Goal: Information Seeking & Learning: Find specific fact

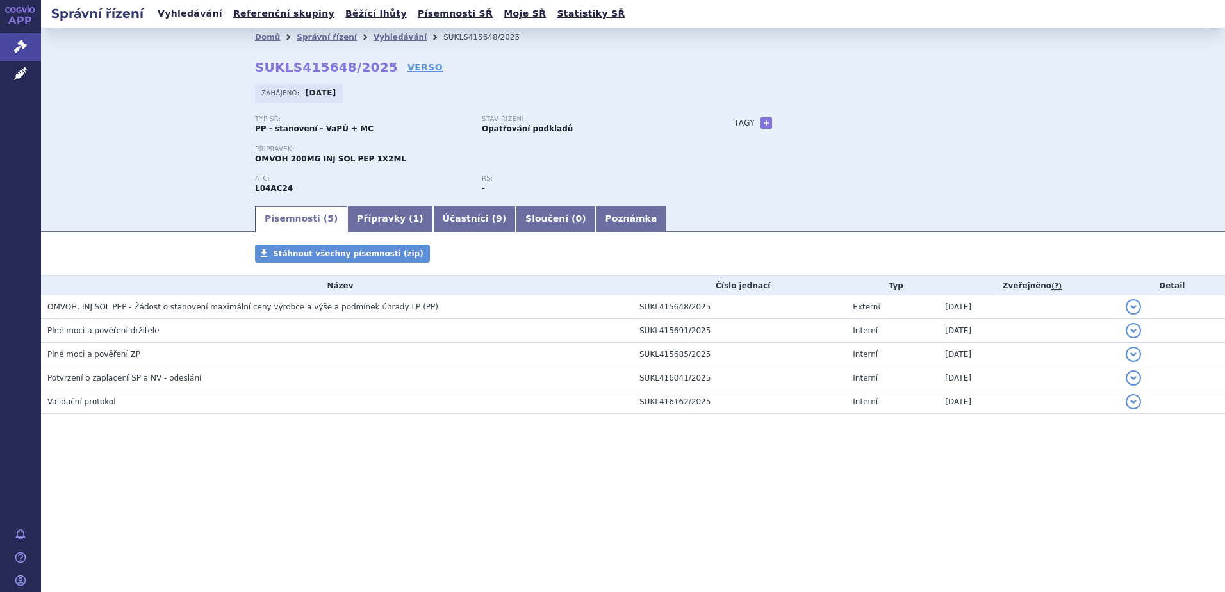
click at [195, 12] on link "Vyhledávání" at bounding box center [190, 13] width 72 height 17
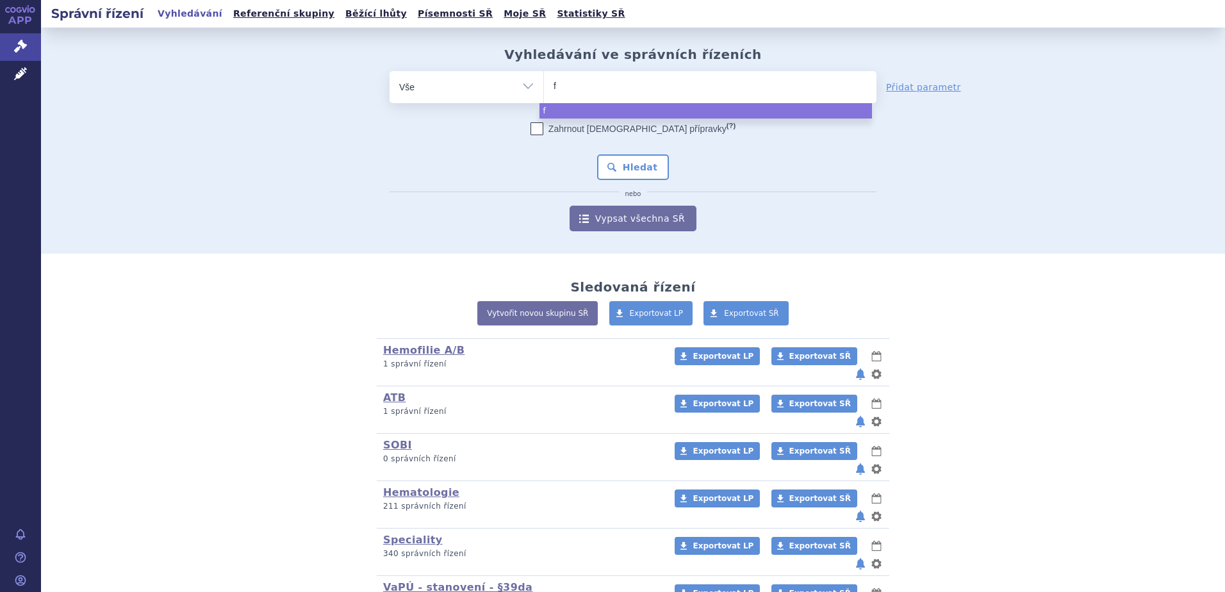
type input "fa"
type input "fab"
type input "fabh"
type input "fabhal"
type input "fabhalta"
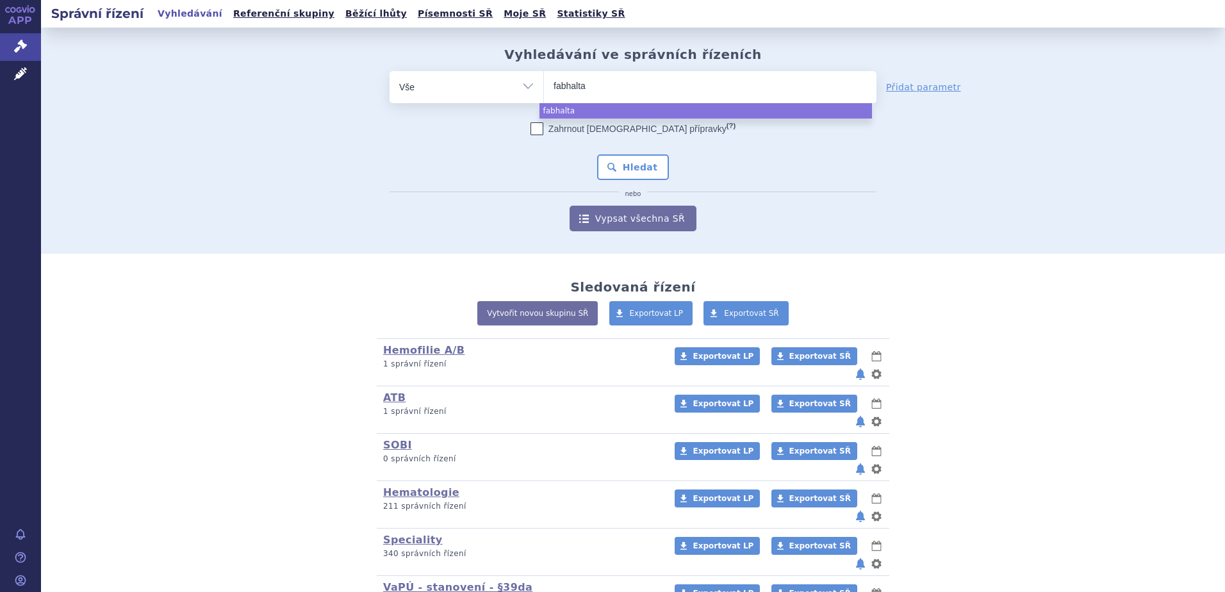
select select "fabhalta"
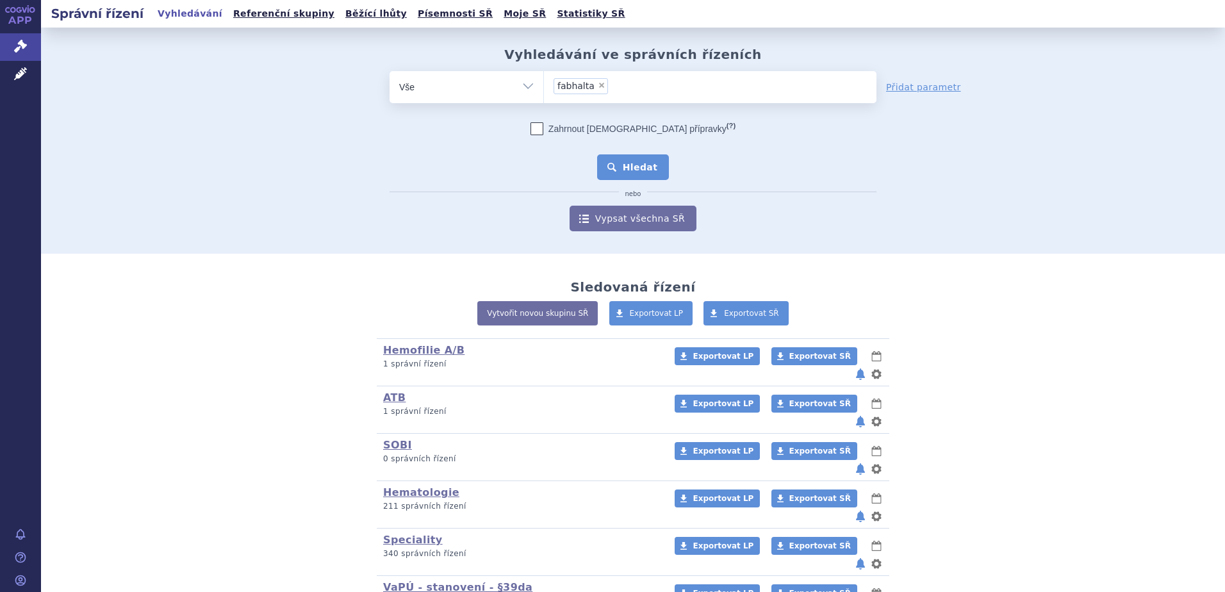
click at [638, 167] on button "Hledat" at bounding box center [633, 167] width 72 height 26
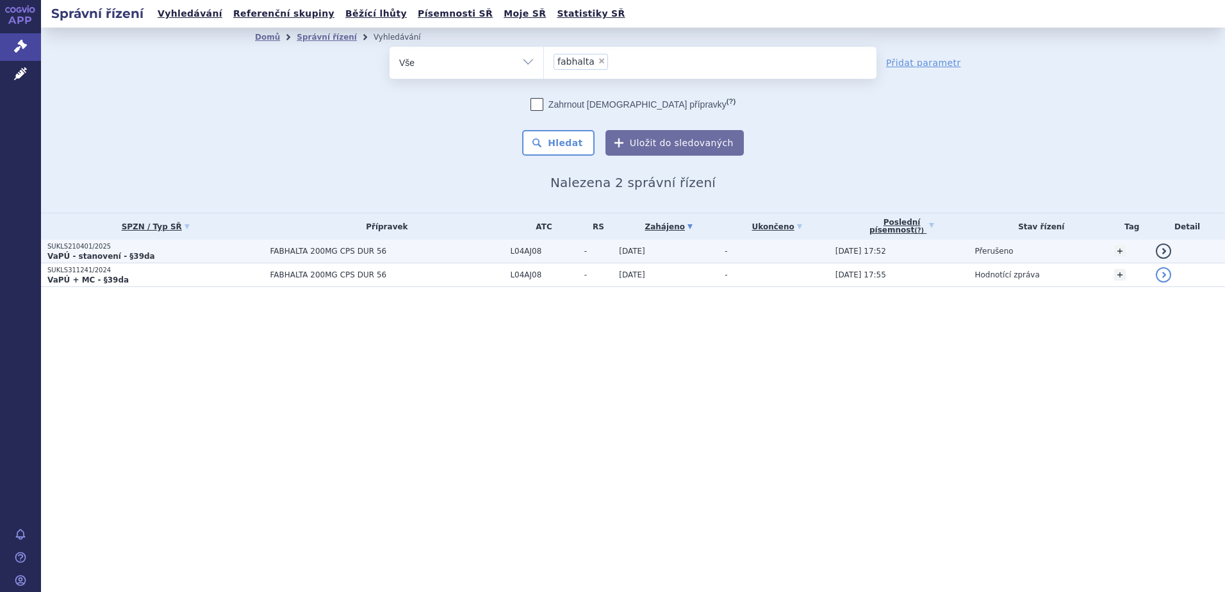
click at [122, 248] on p "SUKLS210401/2025" at bounding box center [155, 246] width 216 height 9
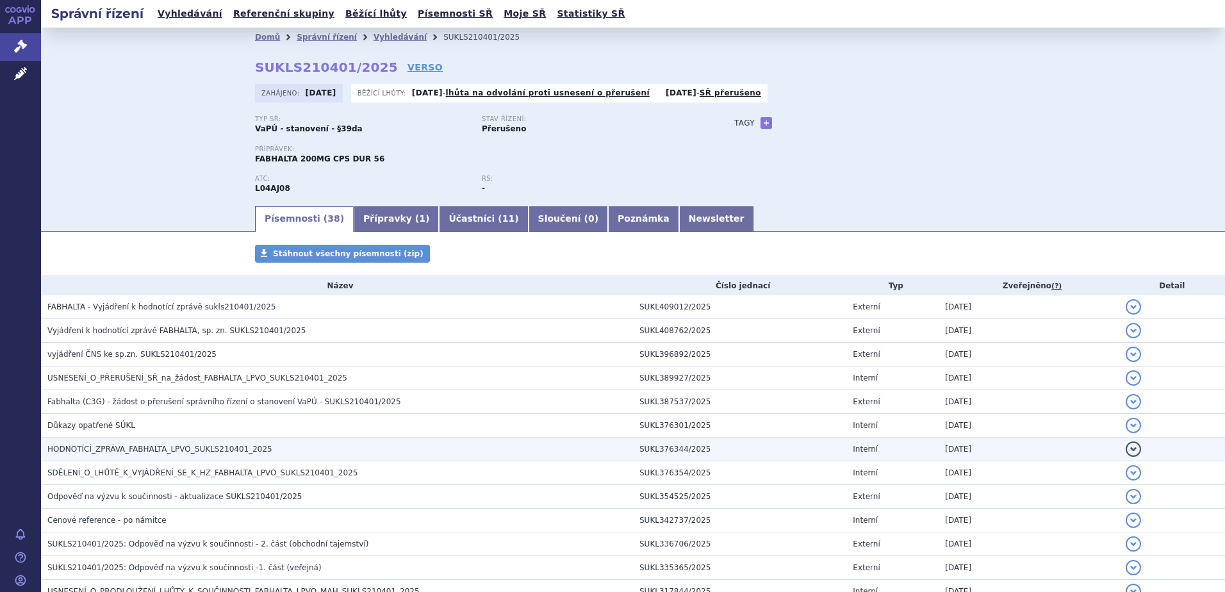
drag, startPoint x: 109, startPoint y: 452, endPoint x: 126, endPoint y: 449, distance: 16.8
click at [109, 452] on span "HODNOTÍCÍ_ZPRÁVA_FABHALTA_LPVO_SUKLS210401_2025" at bounding box center [159, 448] width 225 height 9
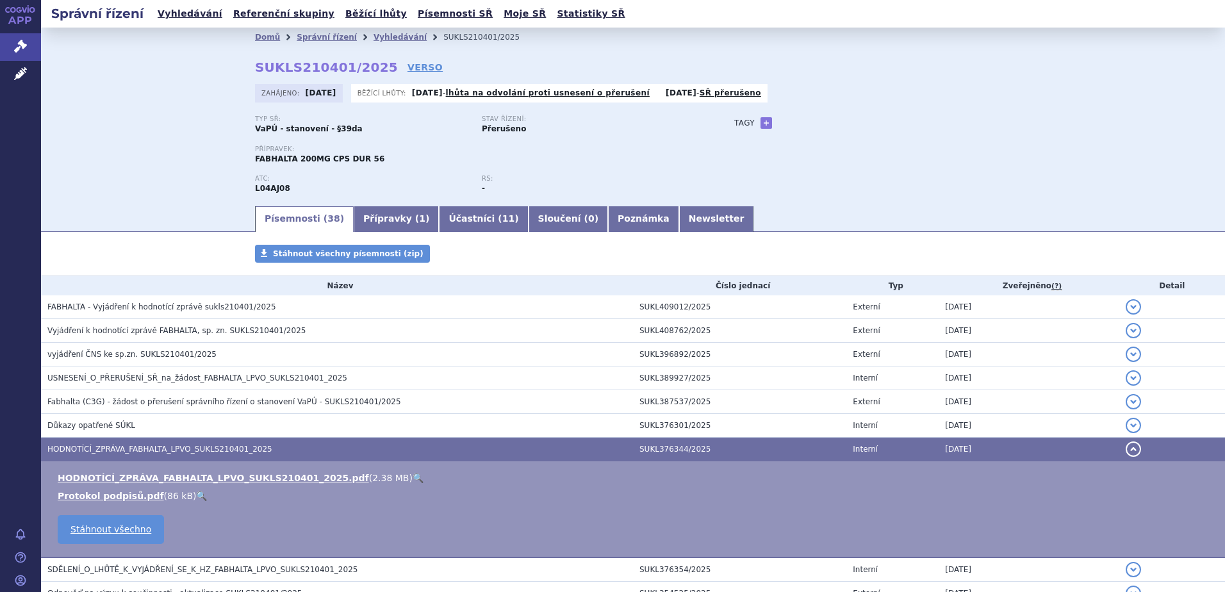
click at [412, 477] on link "🔍" at bounding box center [417, 478] width 11 height 10
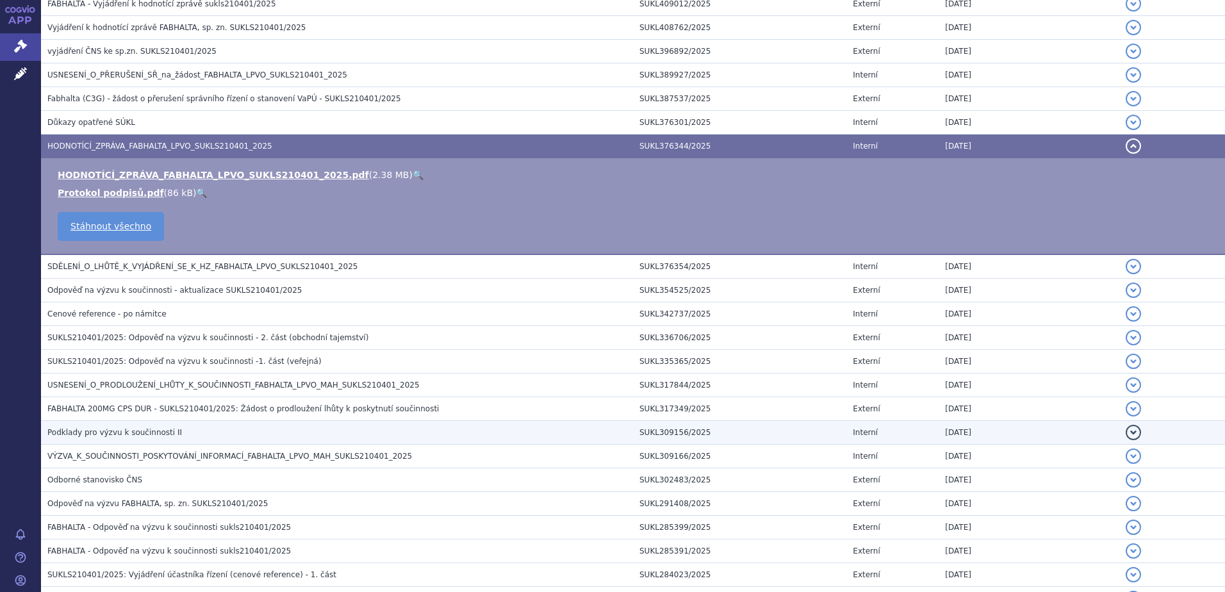
scroll to position [320, 0]
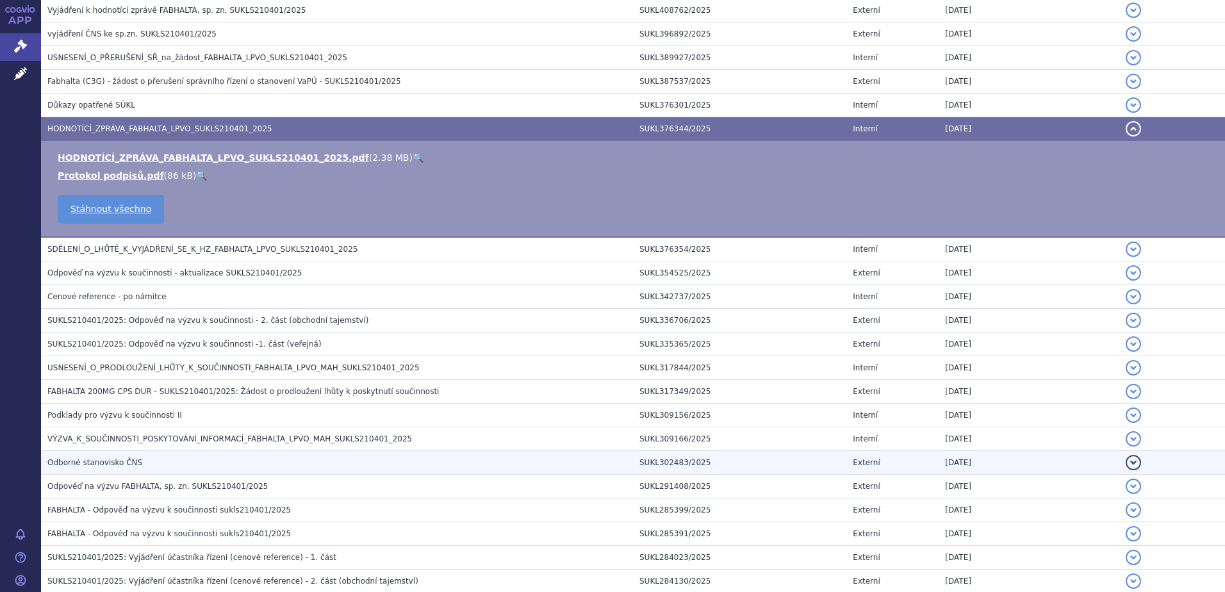
click at [124, 459] on span "Odborné stanovisko ČNS" at bounding box center [94, 462] width 95 height 9
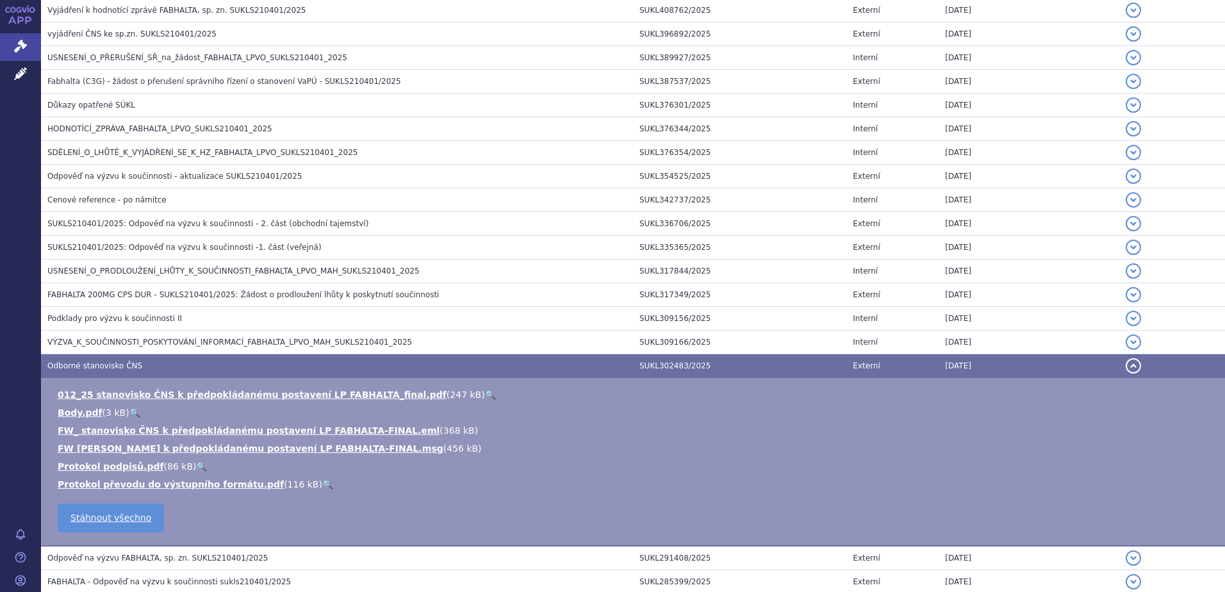
click at [485, 394] on link "🔍" at bounding box center [490, 394] width 11 height 10
drag, startPoint x: 699, startPoint y: 367, endPoint x: 633, endPoint y: 368, distance: 66.0
click at [633, 368] on td "SUKL302483/2025" at bounding box center [739, 366] width 213 height 24
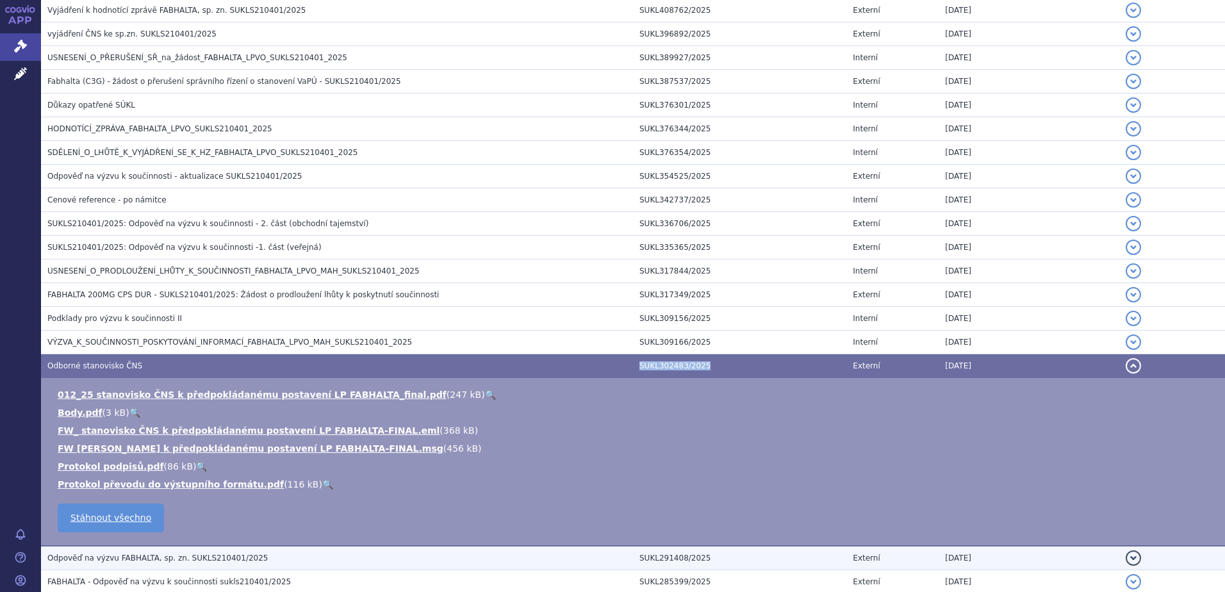
copy td "SUKL302483/2025"
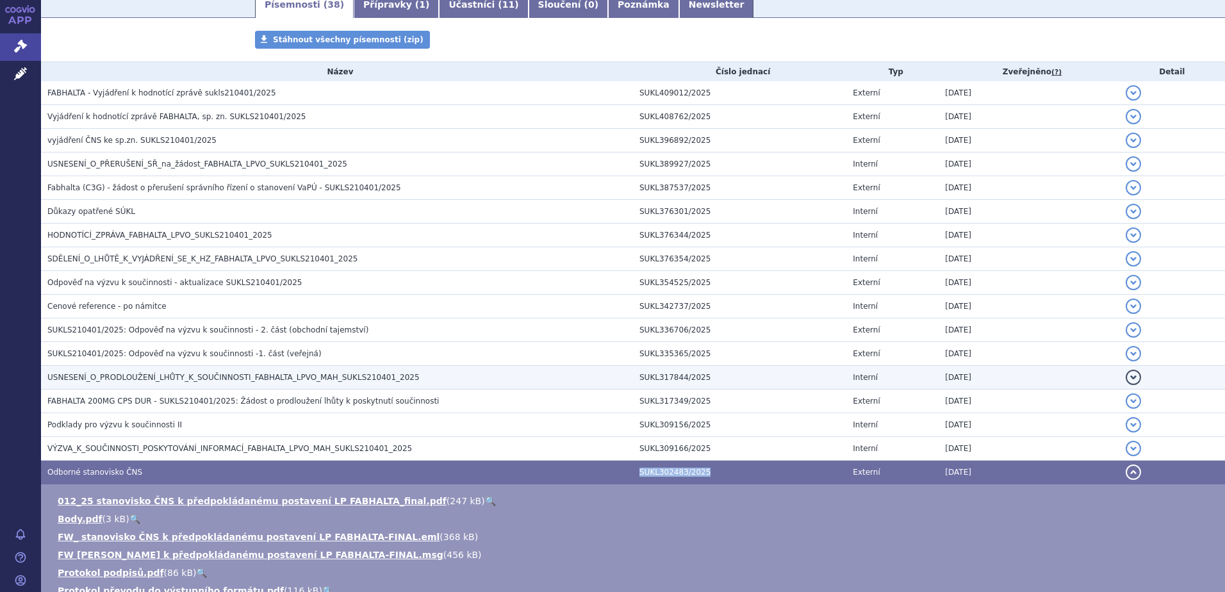
scroll to position [0, 0]
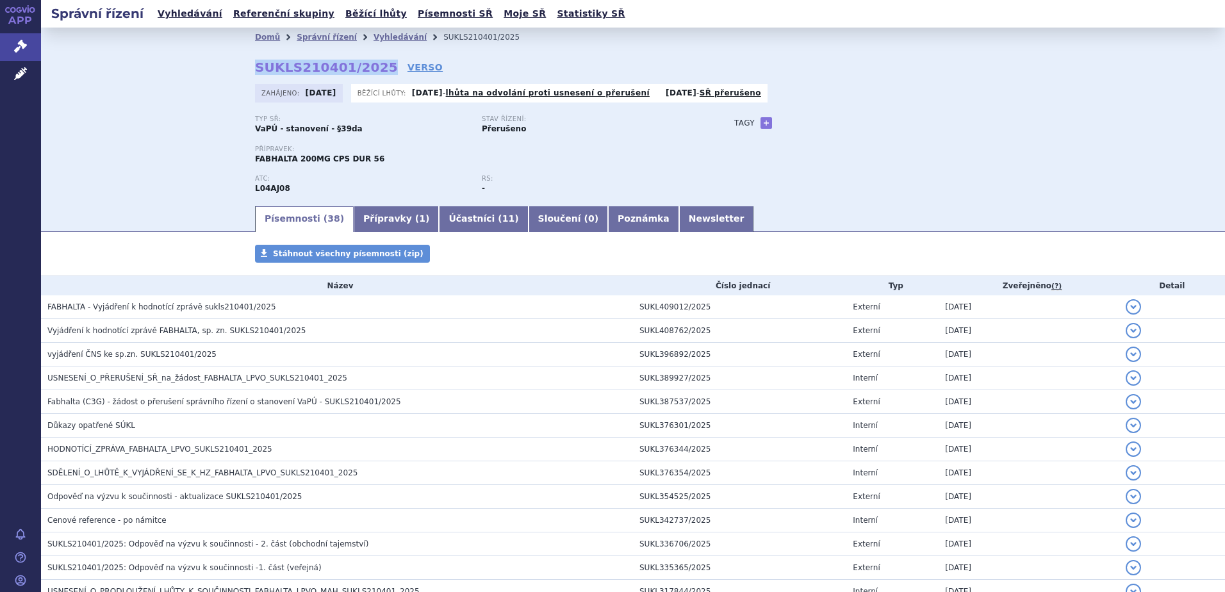
drag, startPoint x: 368, startPoint y: 68, endPoint x: 248, endPoint y: 62, distance: 119.9
click at [248, 62] on div "Domů Správní řízení Vyhledávání SUKLS210401/2025 SUKLS210401/2025 VERSO Zahájen…" at bounding box center [632, 126] width 807 height 158
copy strong "SUKLS210401/2025"
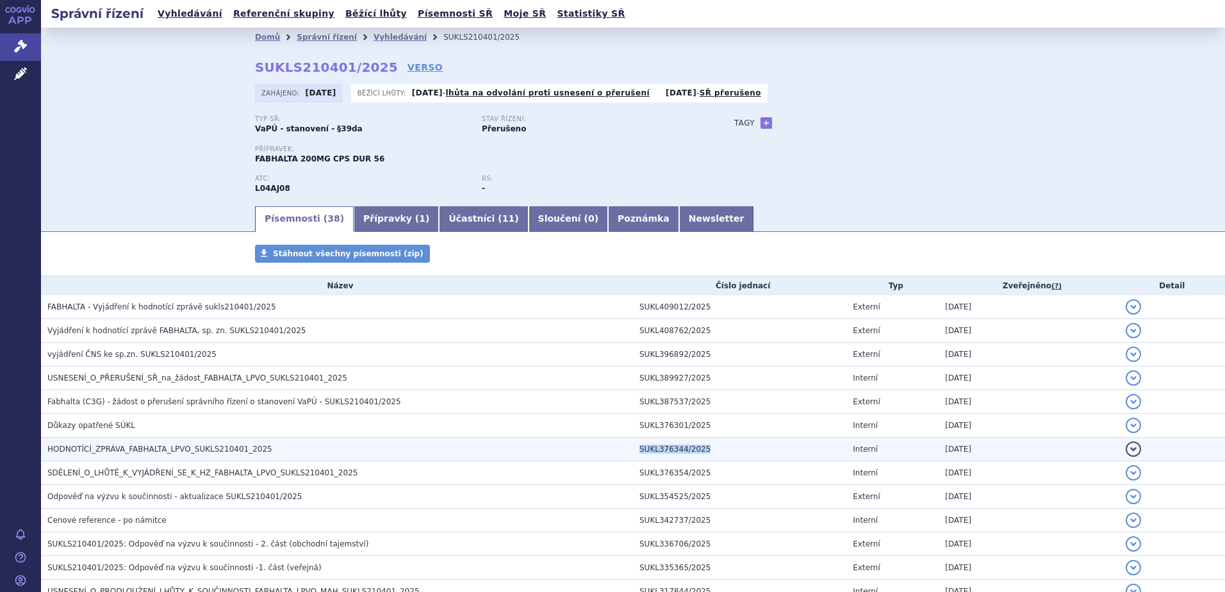
drag, startPoint x: 702, startPoint y: 452, endPoint x: 635, endPoint y: 449, distance: 66.7
click at [635, 449] on td "SUKL376344/2025" at bounding box center [739, 449] width 213 height 24
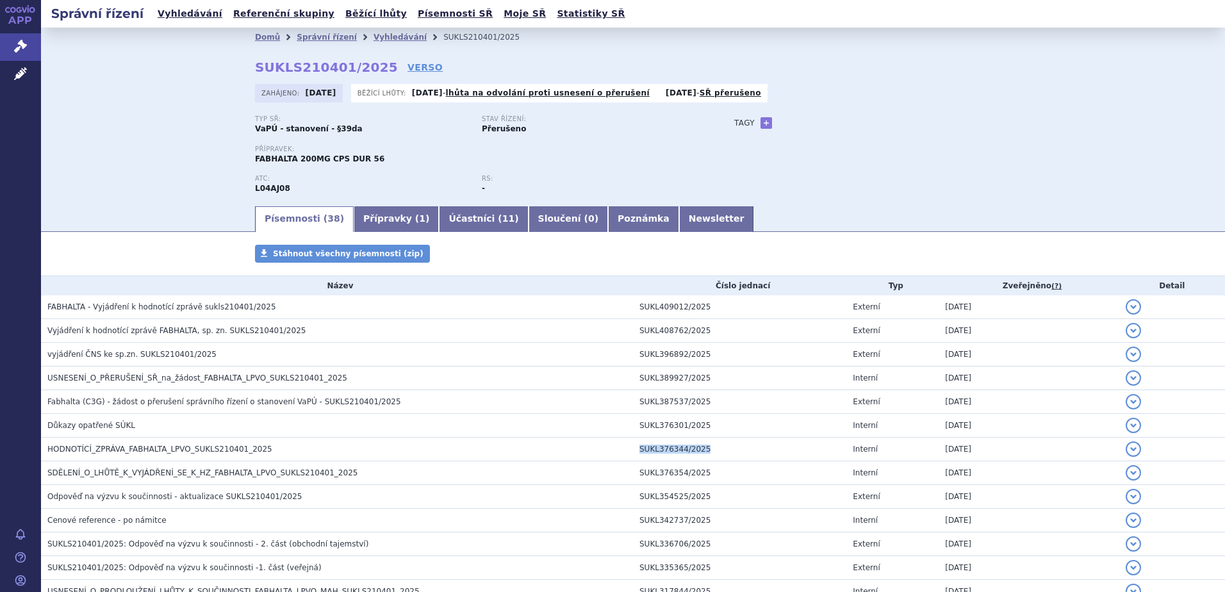
copy td "SUKL376344/2025"
click at [189, 15] on link "Vyhledávání" at bounding box center [190, 13] width 72 height 17
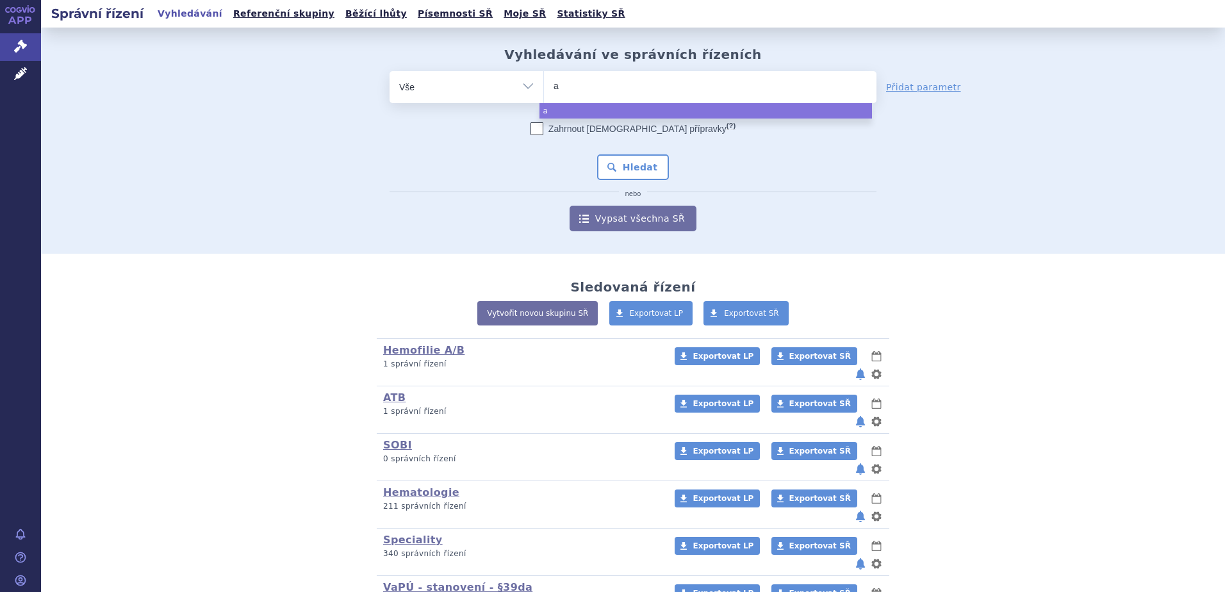
type input "al"
type input "altuv"
type input "altuvoc"
type input "altuvoct"
select select "altuvoct"
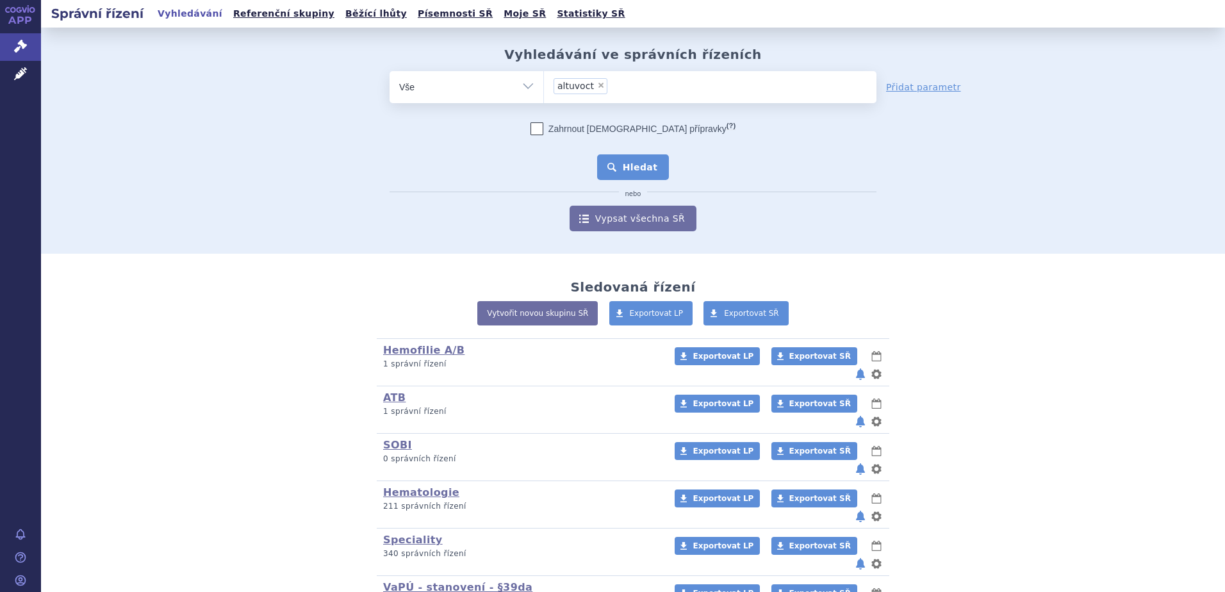
click at [646, 163] on button "Hledat" at bounding box center [633, 167] width 72 height 26
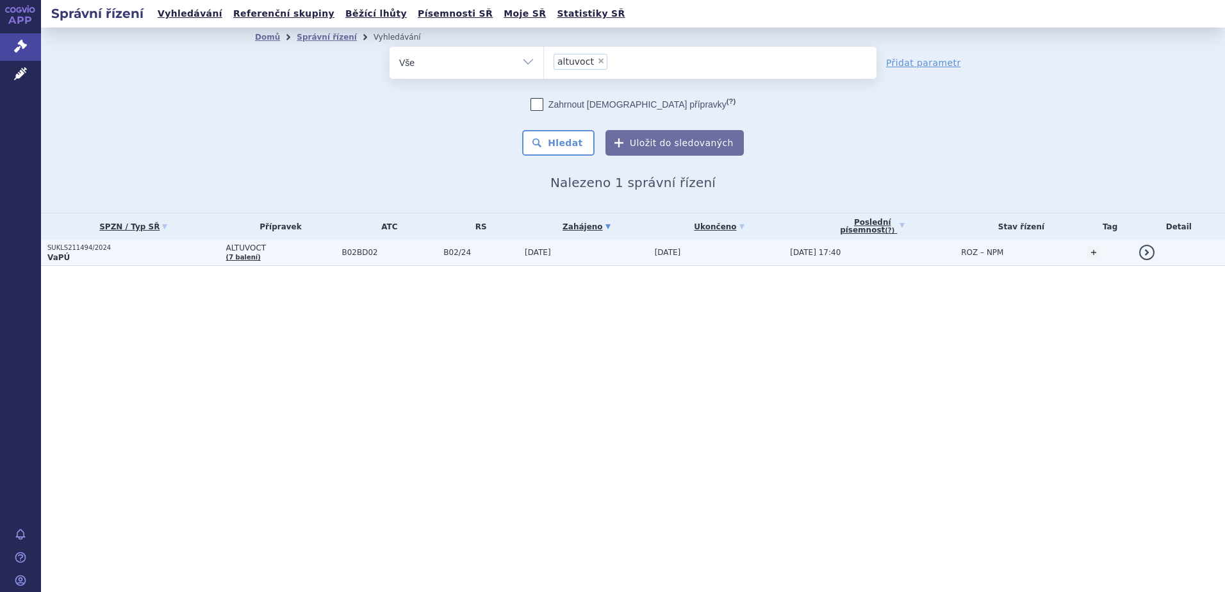
click at [90, 248] on p "SUKLS211494/2024" at bounding box center [133, 247] width 172 height 9
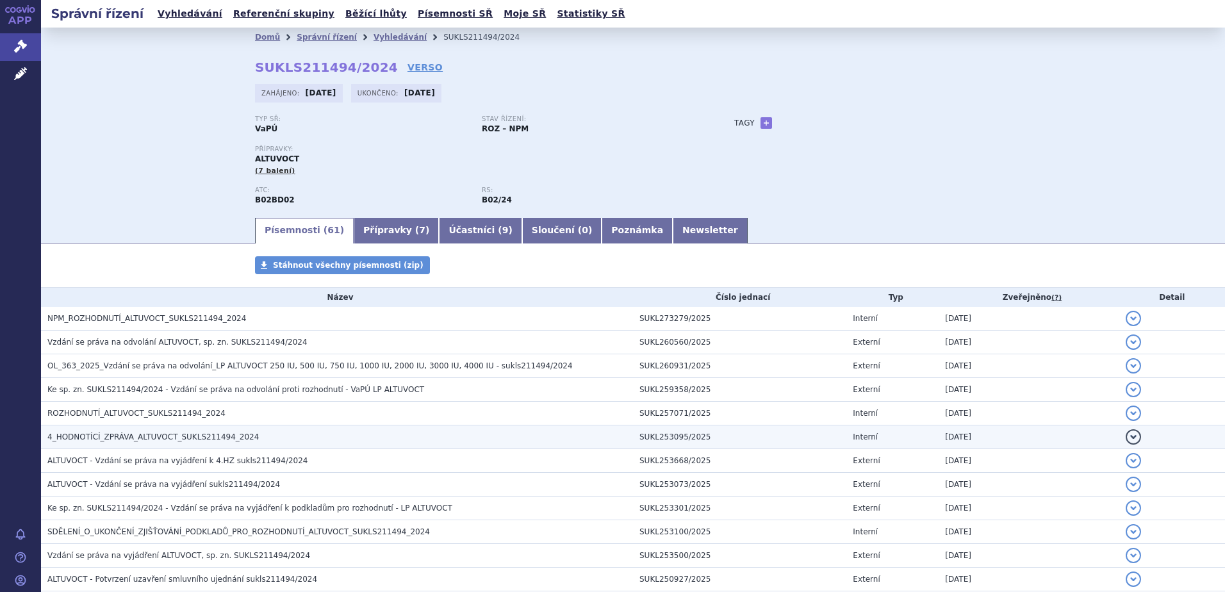
click at [138, 439] on span "4_HODNOTÍCÍ_ZPRÁVA_ALTUVOCT_SUKLS211494_2024" at bounding box center [152, 436] width 211 height 9
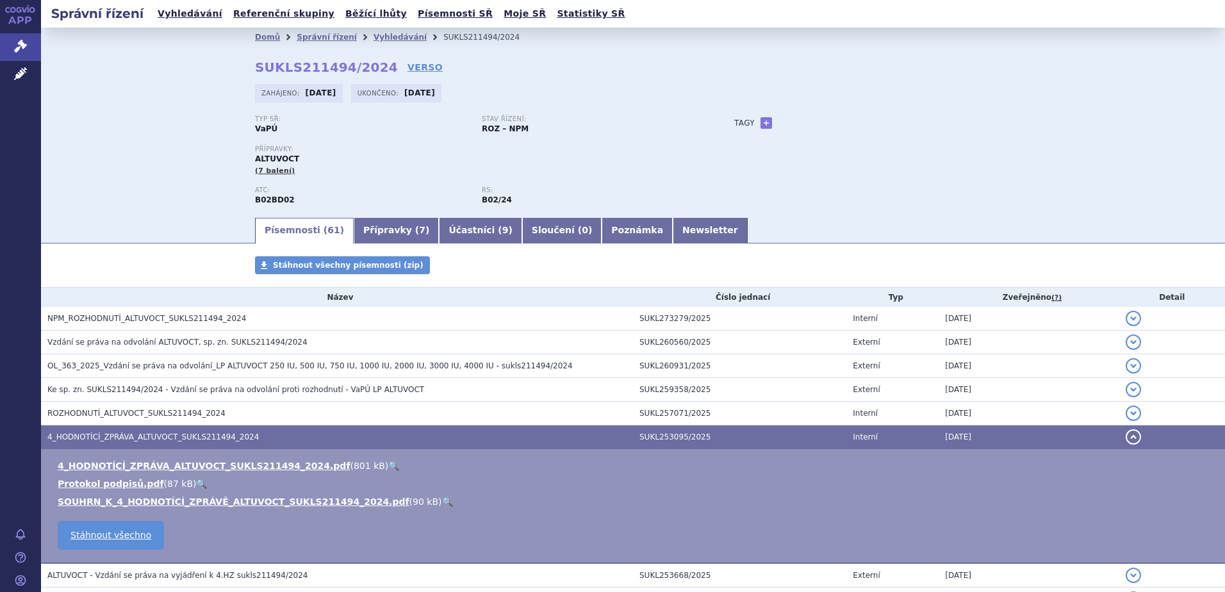
click at [388, 465] on link "🔍" at bounding box center [393, 465] width 11 height 10
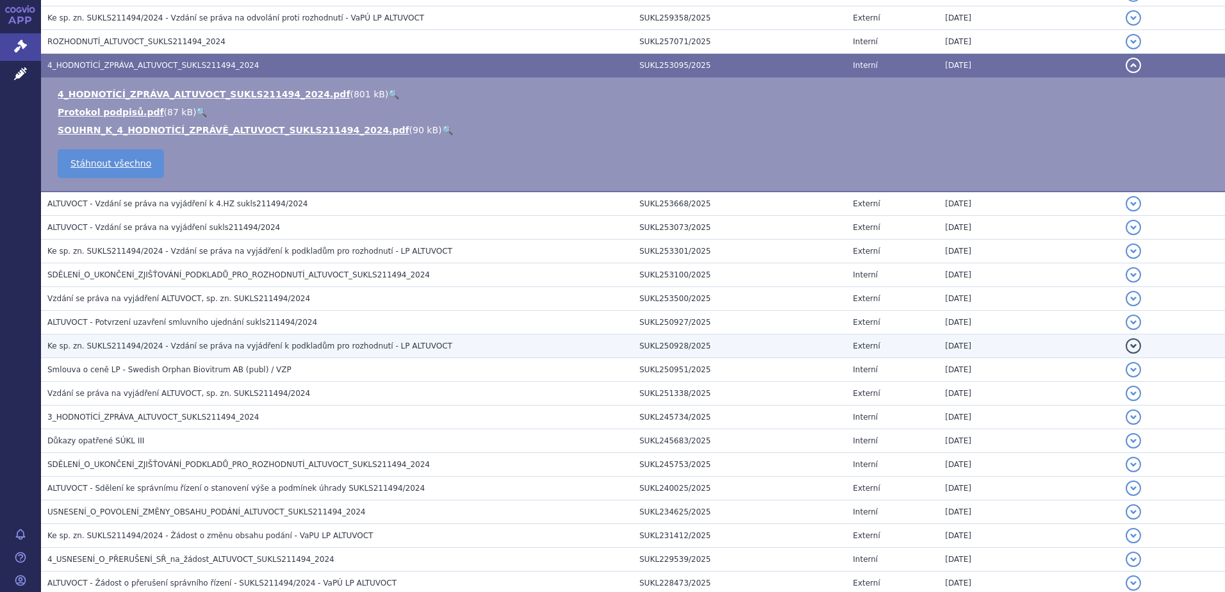
scroll to position [384, 0]
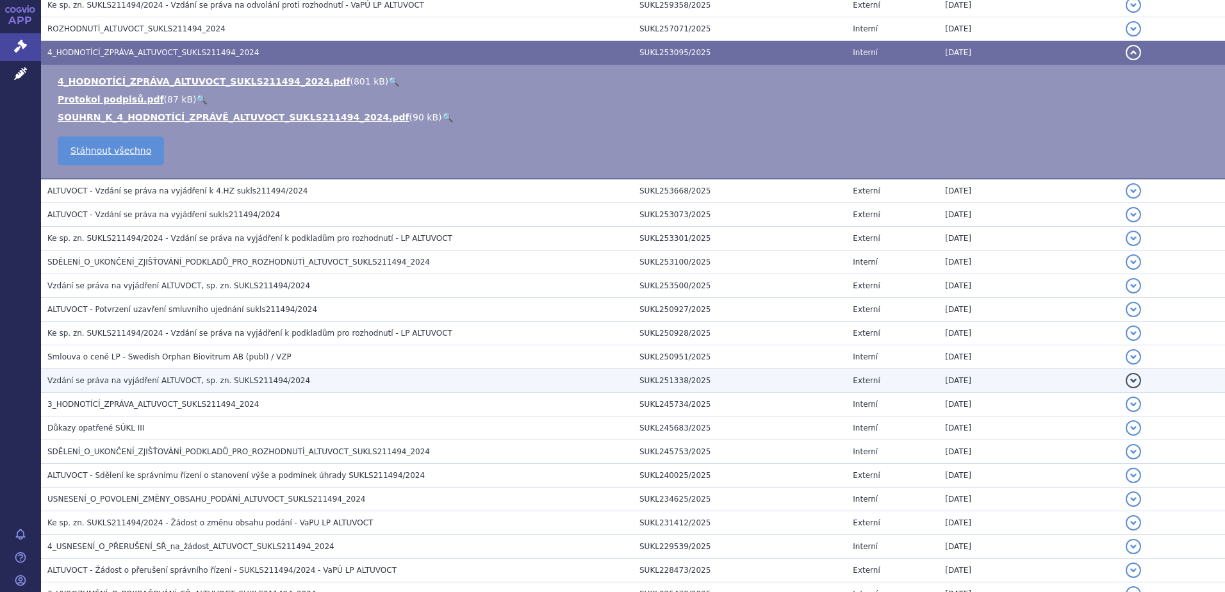
click at [199, 379] on span "Vzdání se práva na vyjádření ALTUVOCT, sp. zn. SUKLS211494/2024" at bounding box center [178, 380] width 263 height 9
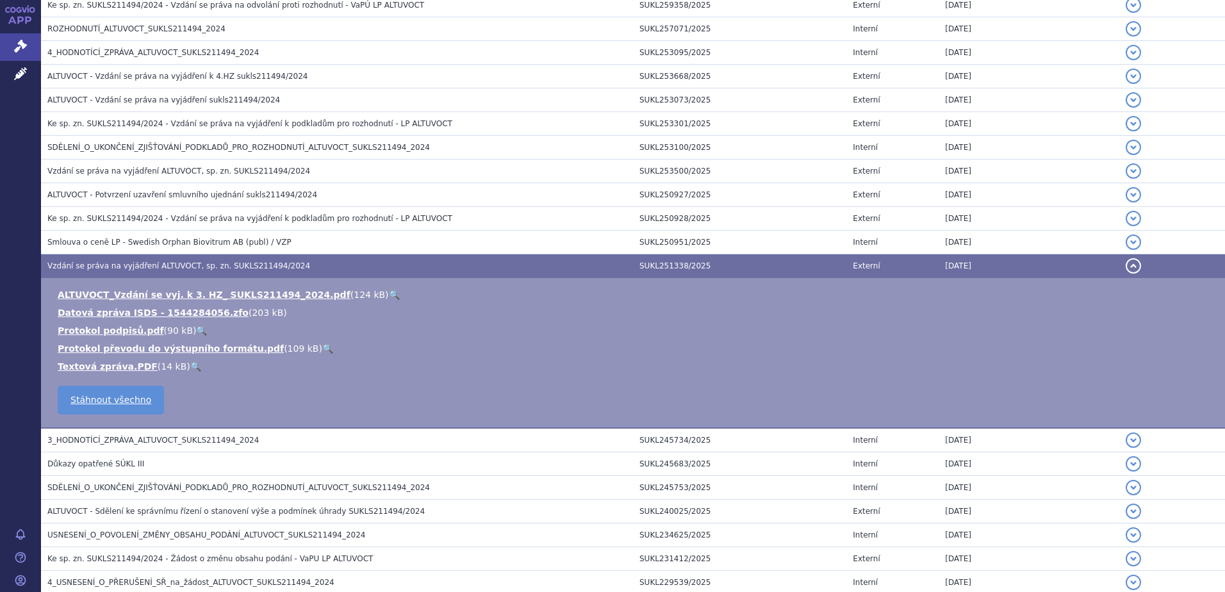
click at [389, 295] on link "🔍" at bounding box center [394, 294] width 11 height 10
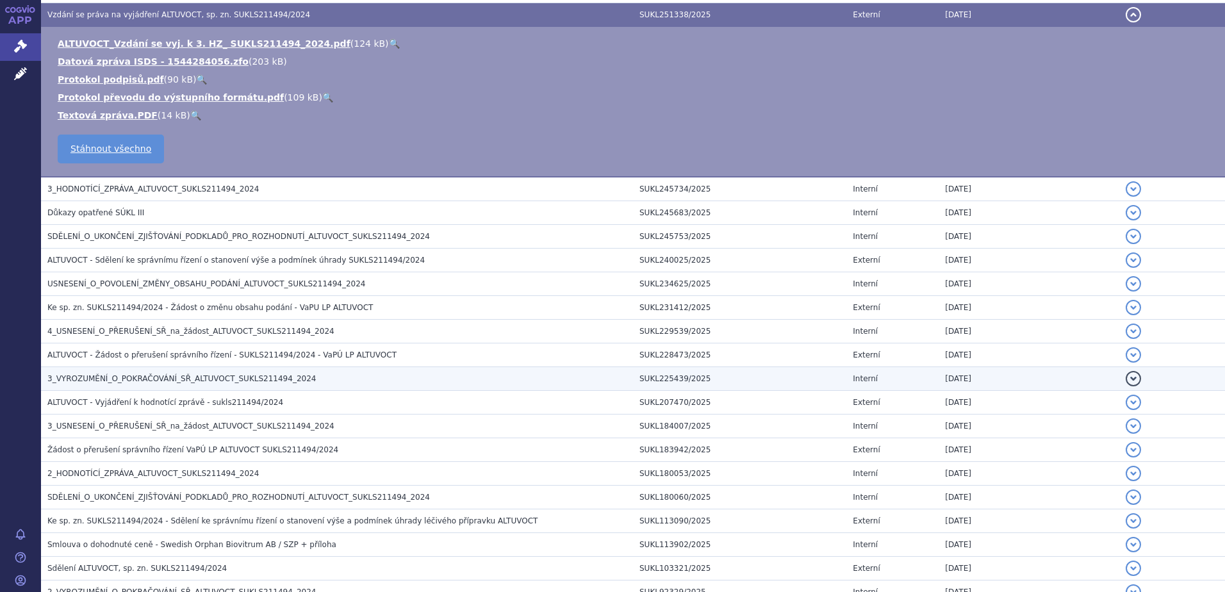
scroll to position [640, 0]
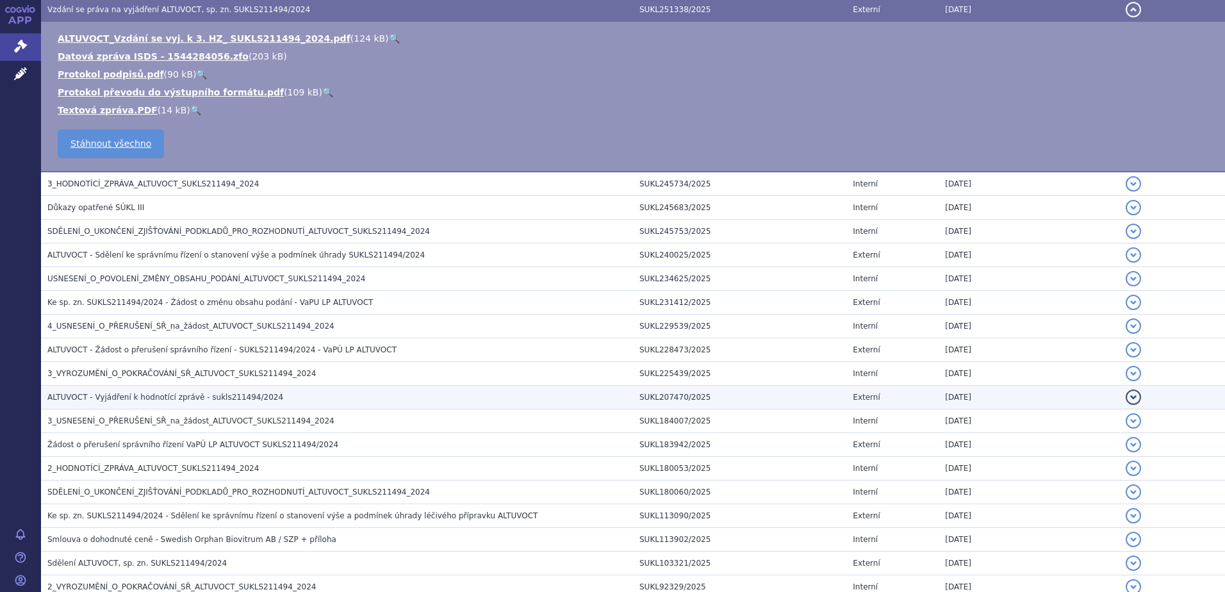
click at [235, 400] on span "ALTUVOCT - Vyjádření k hodnotící zprávě - sukls211494/2024" at bounding box center [165, 397] width 236 height 9
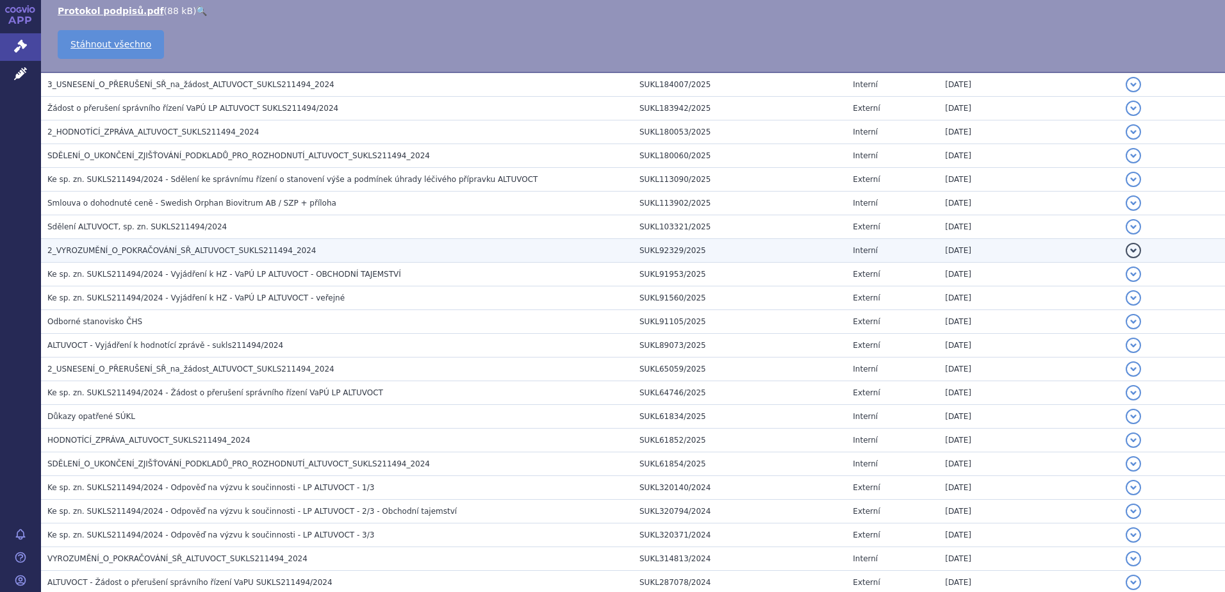
scroll to position [961, 0]
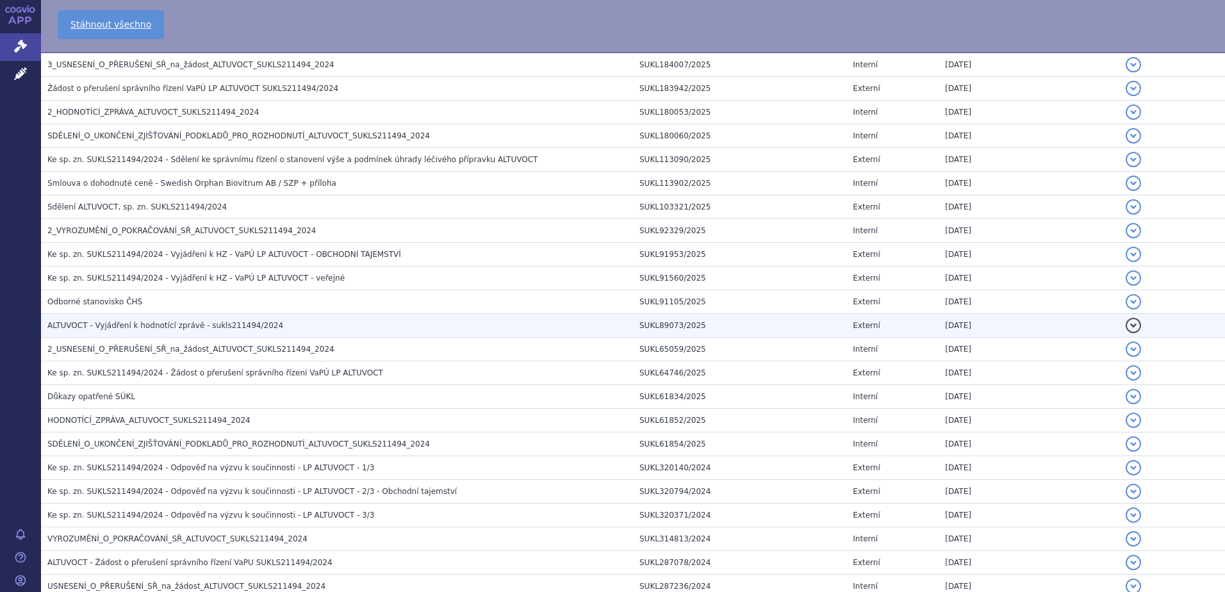
click at [213, 330] on span "ALTUVOCT - Vyjádření k hodnotící zprávě - sukls211494/2024" at bounding box center [165, 325] width 236 height 9
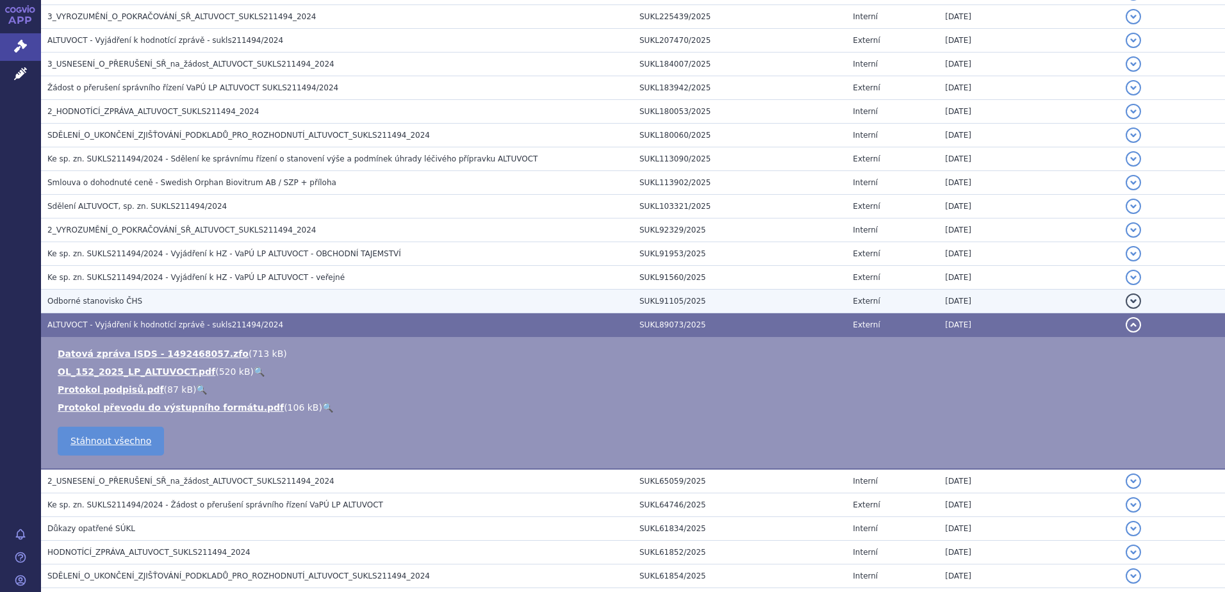
click at [211, 301] on h3 "Odborné stanovisko ČHS" at bounding box center [339, 301] width 585 height 13
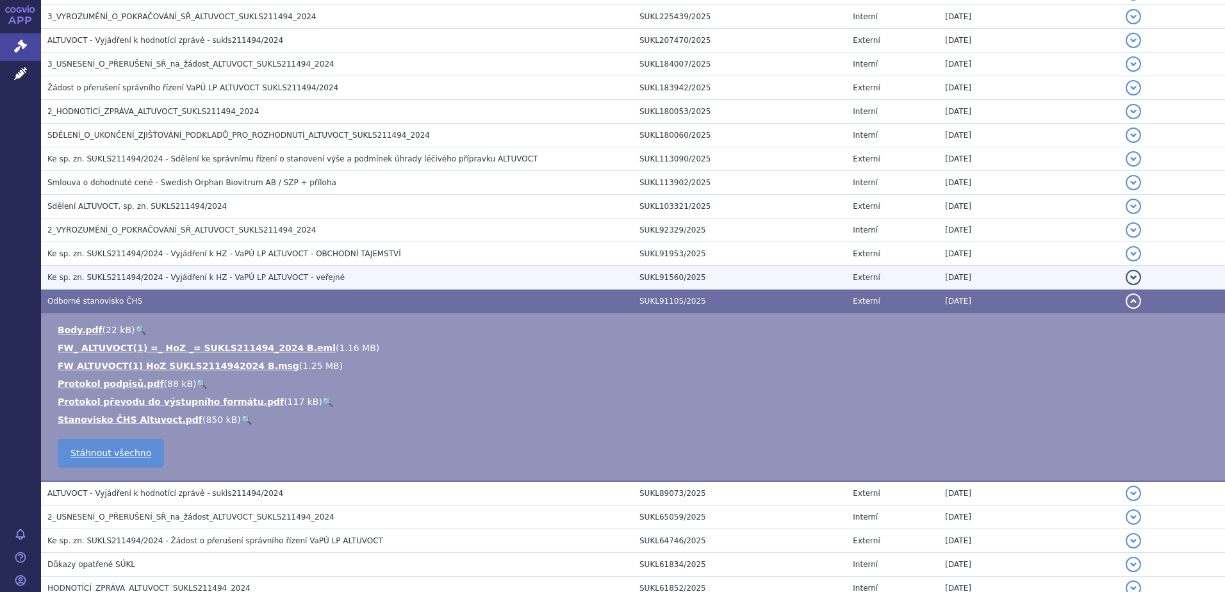
click at [223, 277] on span "Ke sp. zn. SUKLS211494/2024 - Vyjádření k HZ - VaPÚ LP ALTUVOCT - veřejné" at bounding box center [195, 277] width 297 height 9
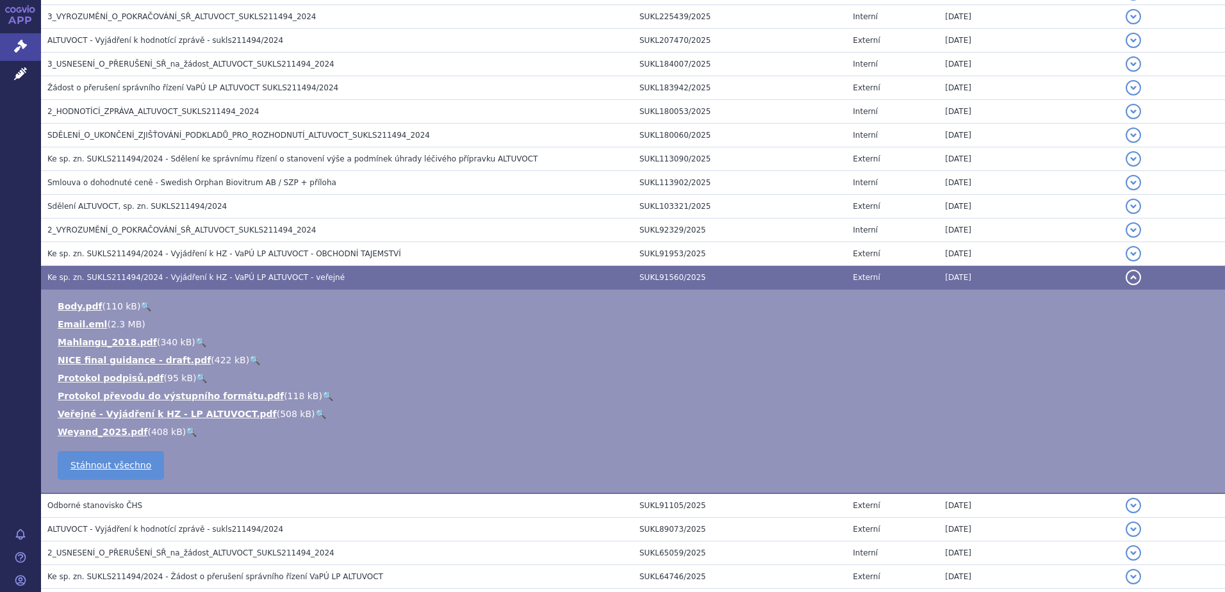
click at [315, 414] on link "🔍" at bounding box center [320, 414] width 11 height 10
click at [249, 359] on link "🔍" at bounding box center [254, 360] width 11 height 10
